Goal: Navigation & Orientation: Go to known website

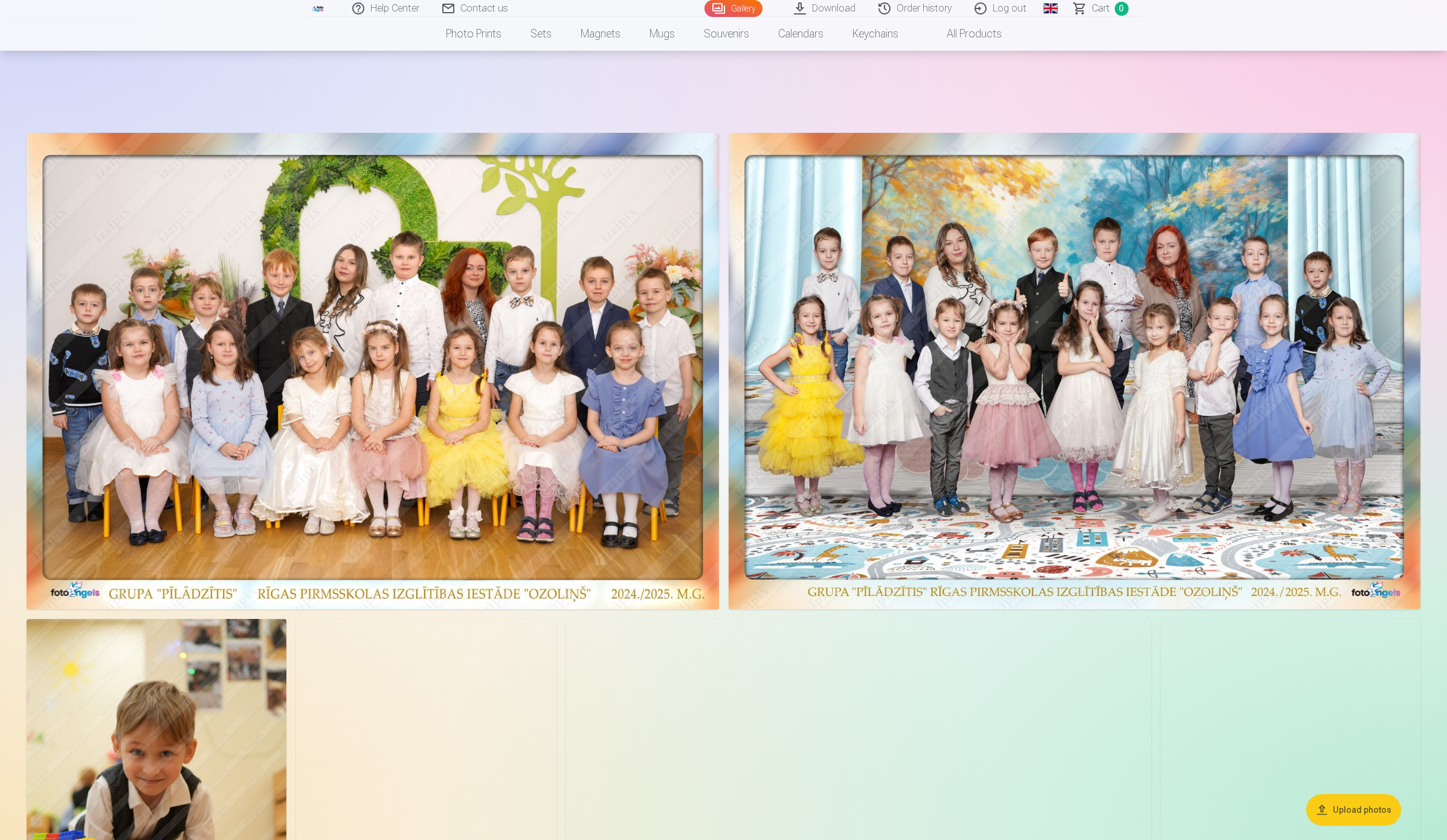
scroll to position [226, 0]
